Goal: Check status

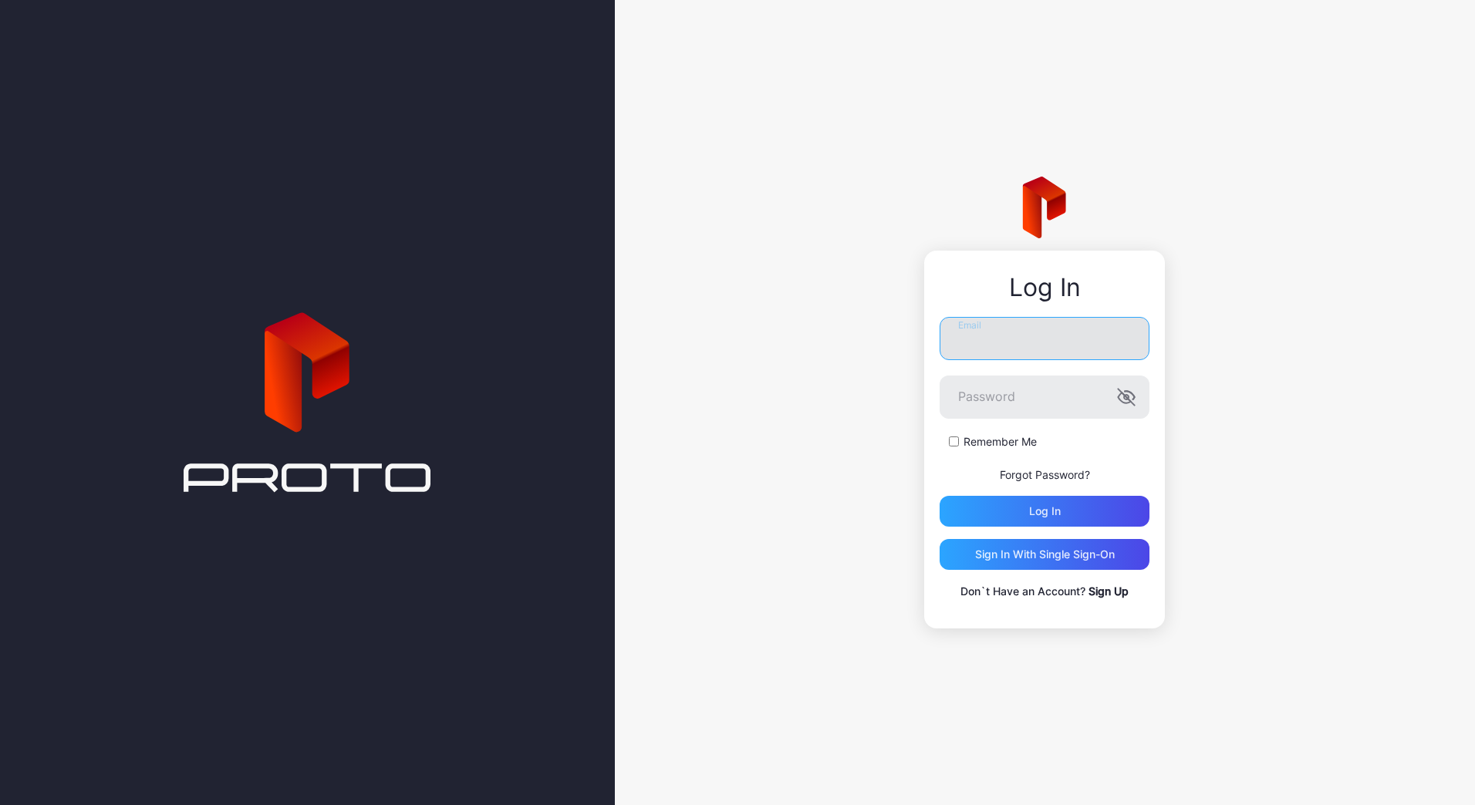
click at [1052, 339] on input "Email" at bounding box center [1045, 338] width 210 height 43
type input "**********"
click at [940, 496] on button "Log in" at bounding box center [1045, 511] width 210 height 31
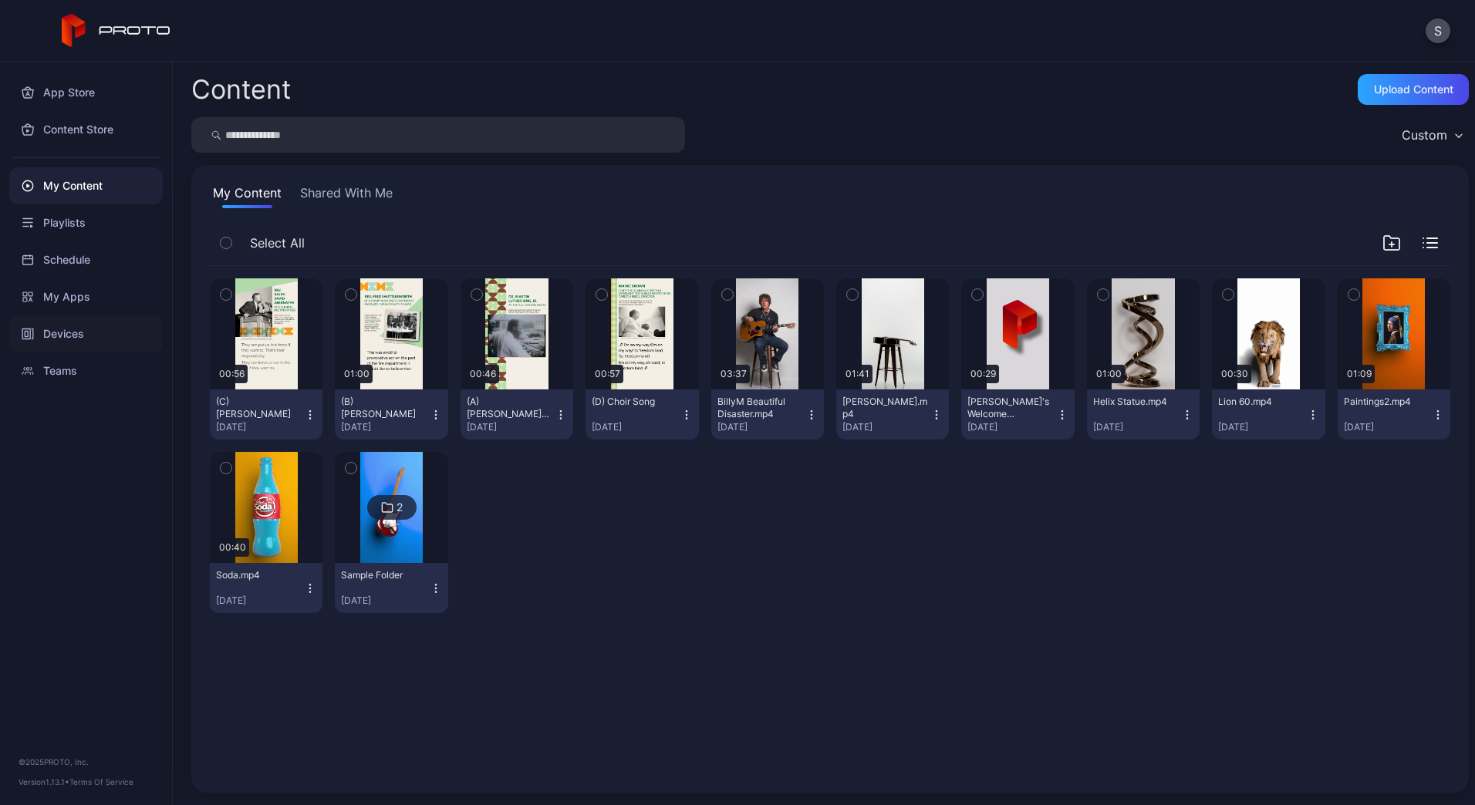
click at [81, 335] on div "Devices" at bounding box center [86, 334] width 154 height 37
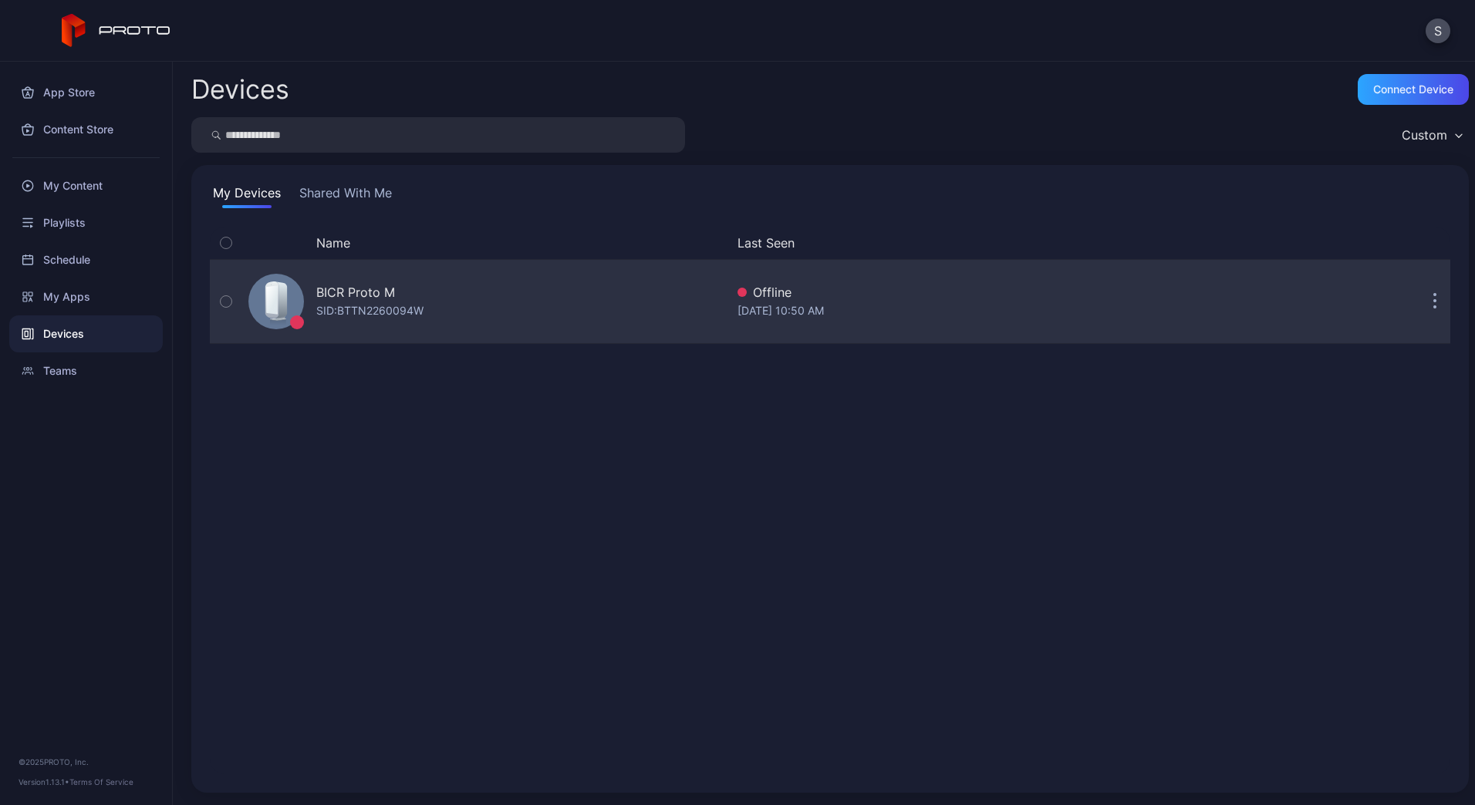
click at [835, 295] on div "Offline" at bounding box center [997, 292] width 518 height 19
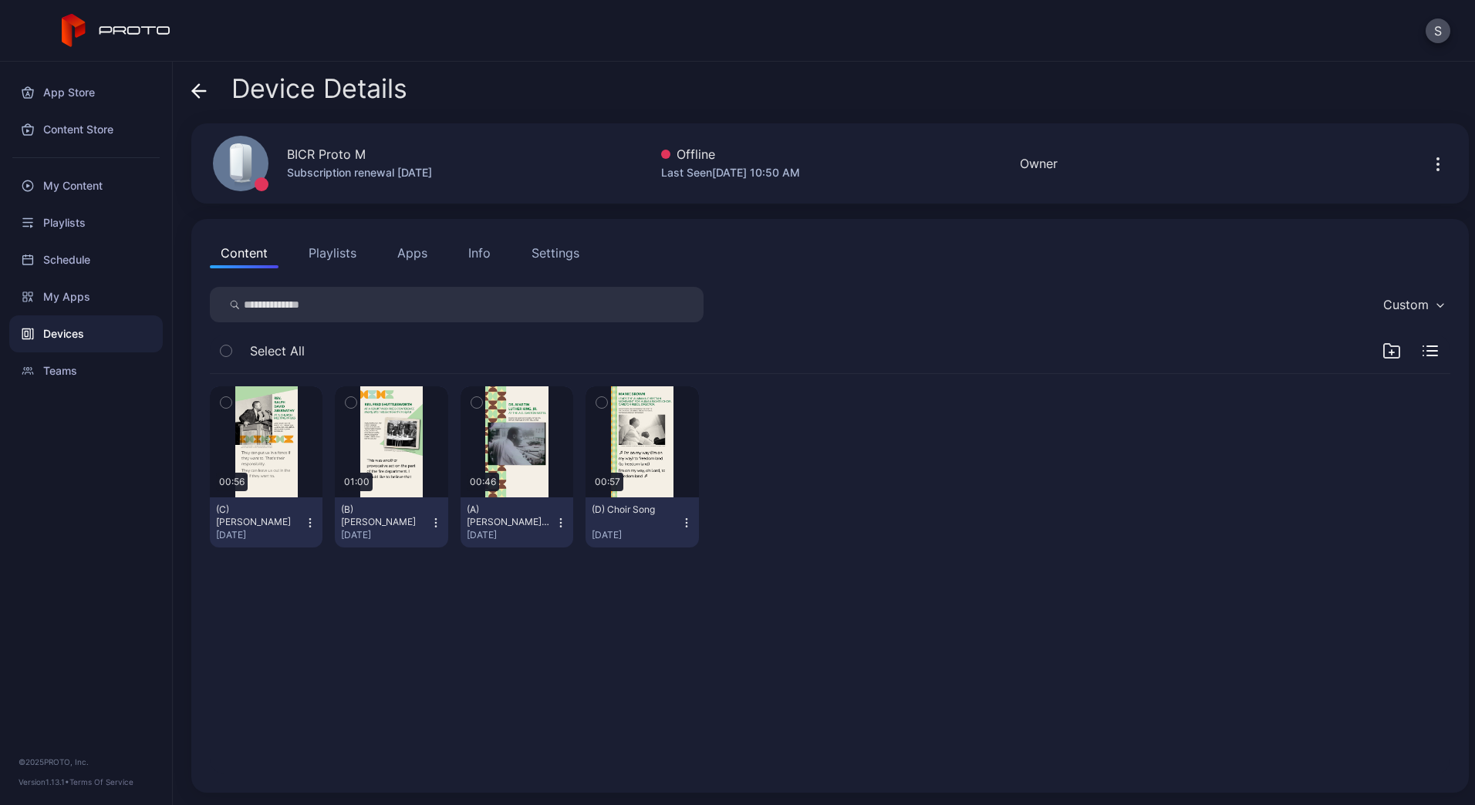
click at [566, 245] on div "Settings" at bounding box center [556, 253] width 48 height 19
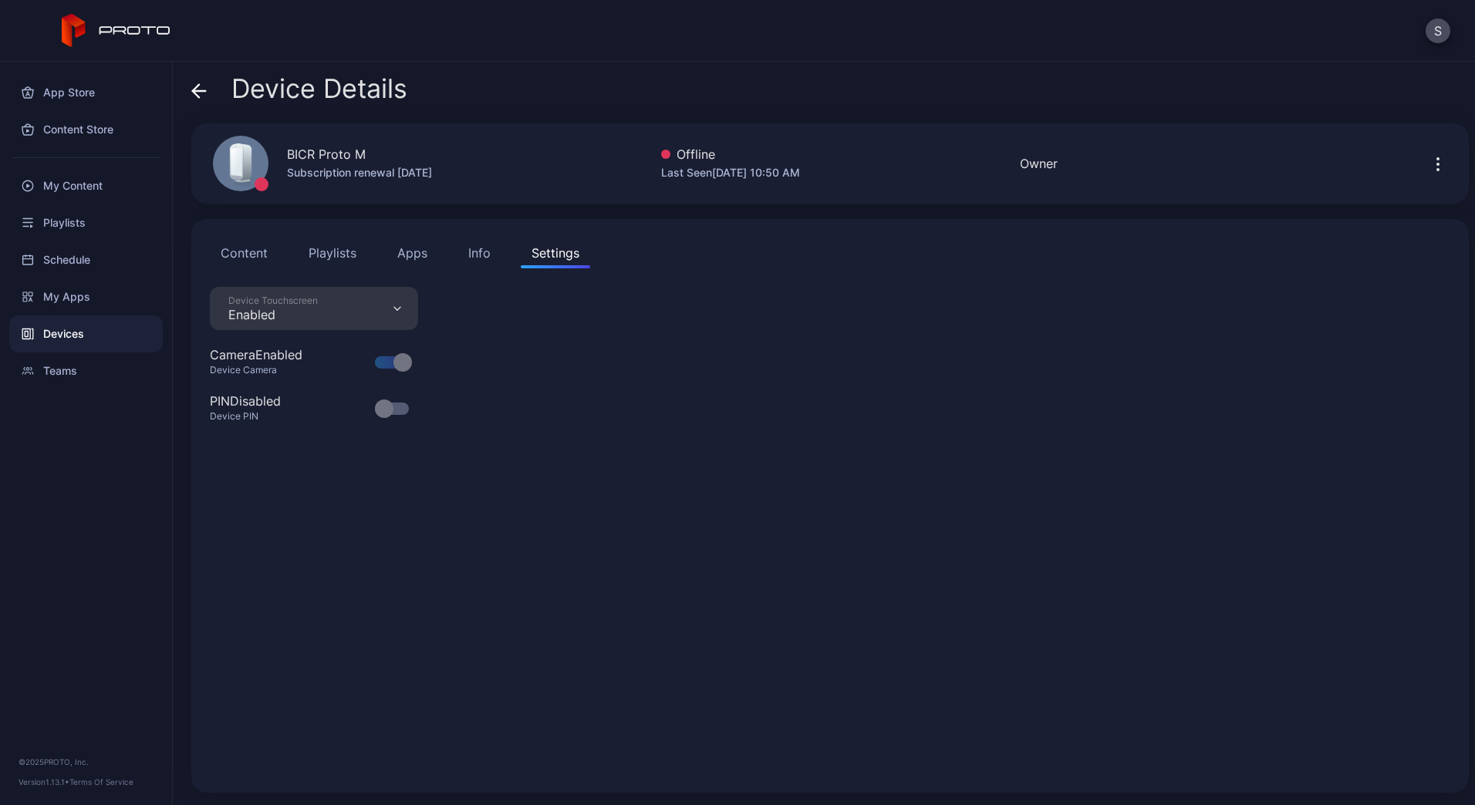
click at [1140, 152] on div "BICR Proto M Subscription renewal [DATE] Offline Last Seen [DATE] 10:50 AM Owner" at bounding box center [830, 163] width 1278 height 80
click at [1429, 166] on icon "button" at bounding box center [1438, 164] width 19 height 19
click at [1319, 154] on div at bounding box center [1347, 163] width 139 height 31
click at [471, 252] on div "Info" at bounding box center [479, 253] width 22 height 19
